Goal: Connect with others: Connect with others

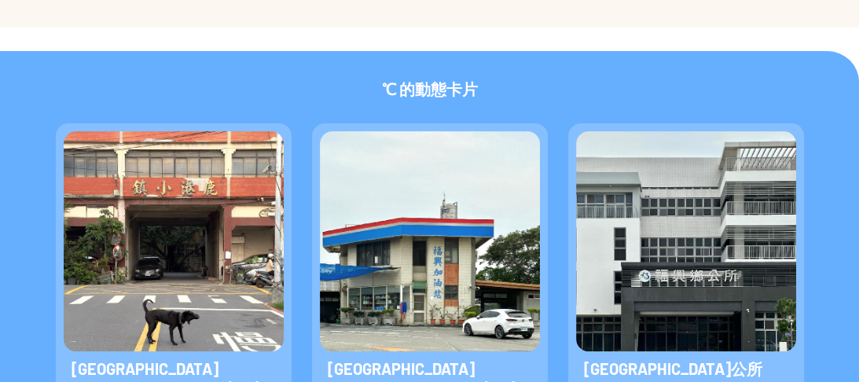
scroll to position [377, 0]
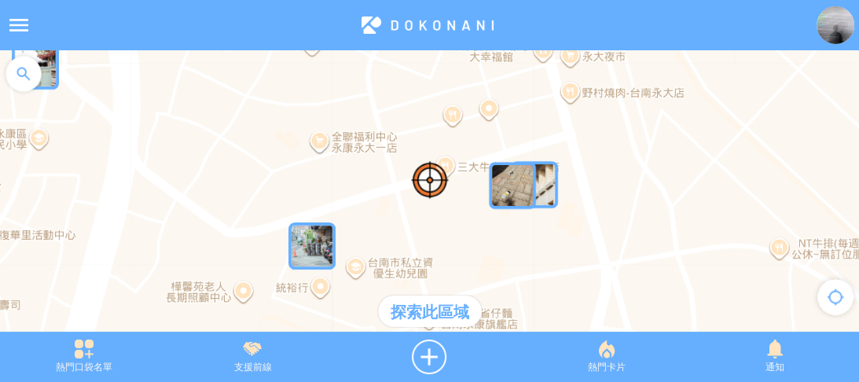
click at [831, 40] on img at bounding box center [836, 25] width 38 height 38
